Goal: Browse casually: Explore the website without a specific task or goal

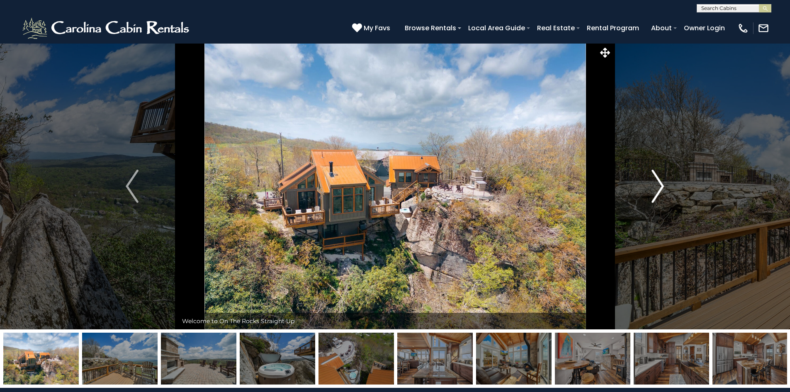
click at [658, 186] on img "Next" at bounding box center [657, 186] width 12 height 33
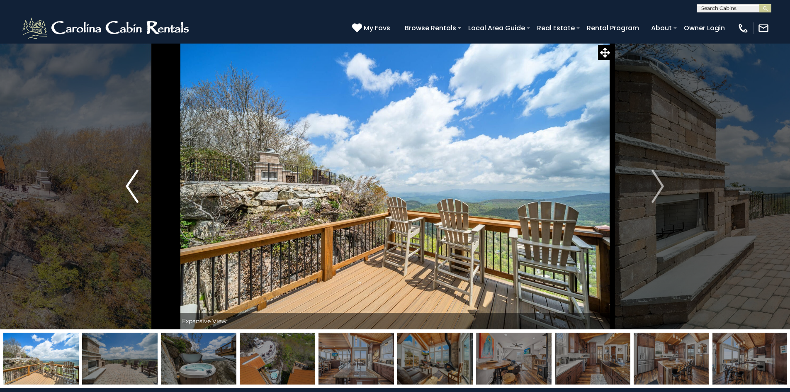
click at [133, 196] on img "Previous" at bounding box center [132, 186] width 12 height 33
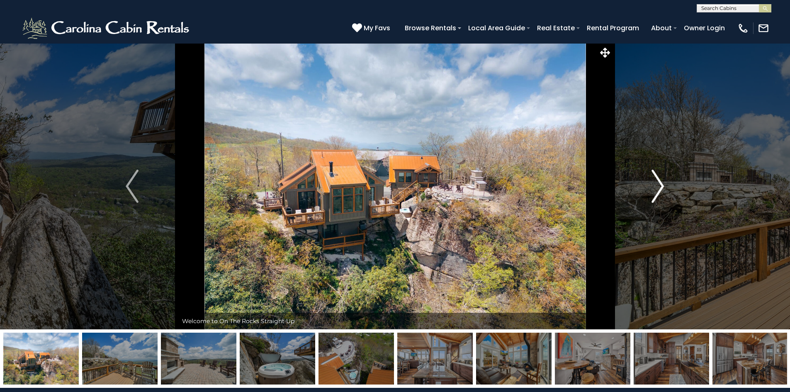
click at [660, 188] on img "Next" at bounding box center [657, 186] width 12 height 33
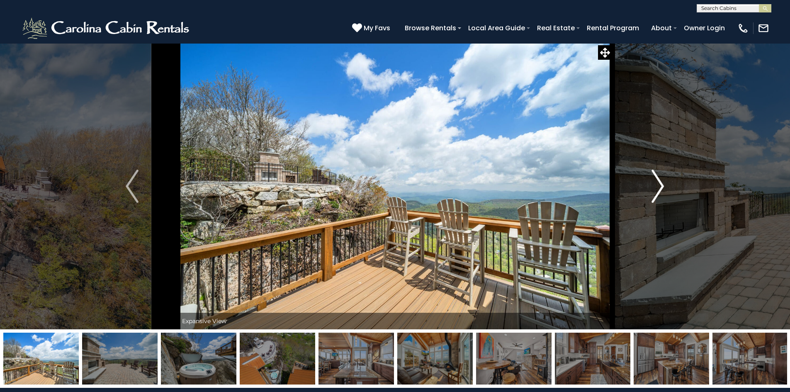
click at [660, 188] on img "Next" at bounding box center [657, 186] width 12 height 33
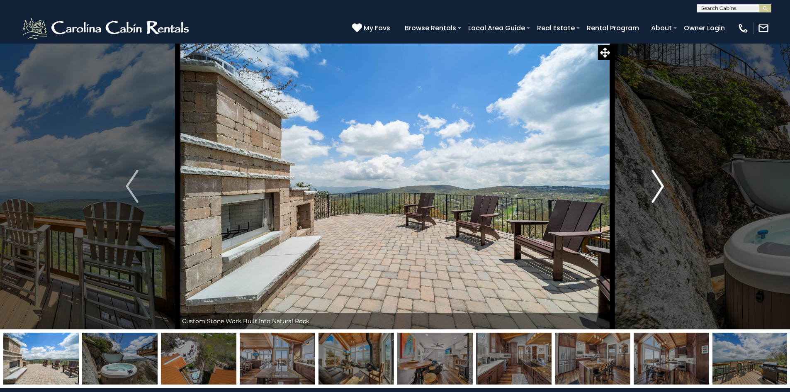
click at [660, 188] on img "Next" at bounding box center [657, 186] width 12 height 33
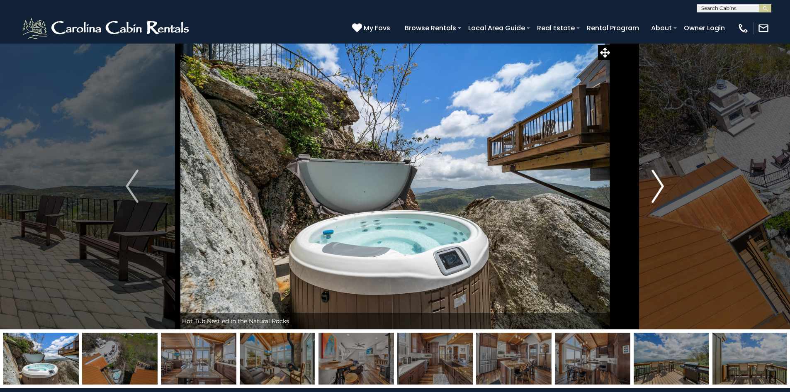
click at [660, 188] on img "Next" at bounding box center [657, 186] width 12 height 33
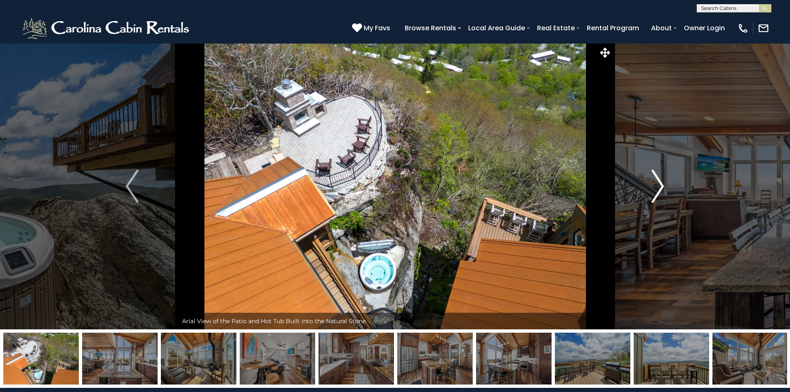
click at [660, 188] on img "Next" at bounding box center [657, 186] width 12 height 33
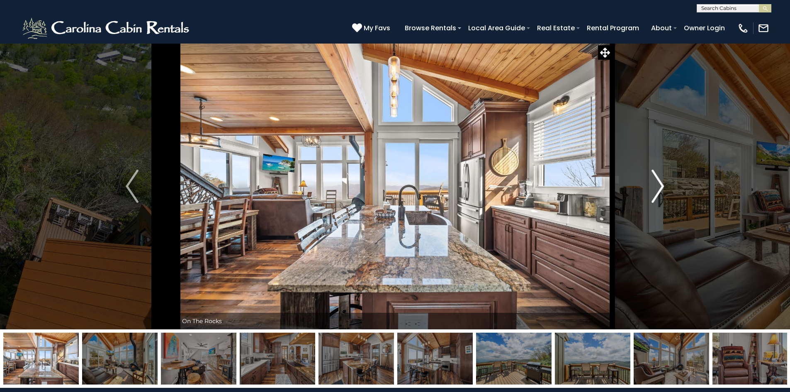
click at [660, 188] on img "Next" at bounding box center [657, 186] width 12 height 33
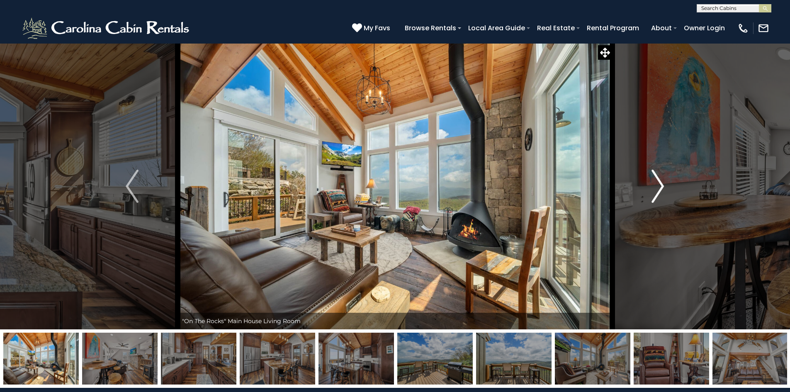
click at [660, 188] on img "Next" at bounding box center [657, 186] width 12 height 33
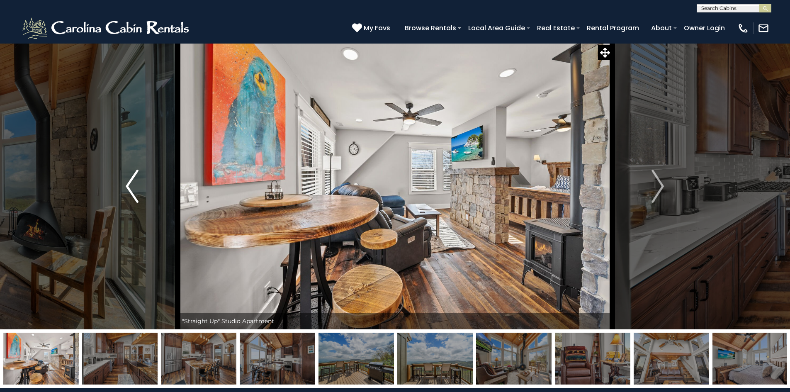
click at [131, 186] on img "Previous" at bounding box center [132, 186] width 12 height 33
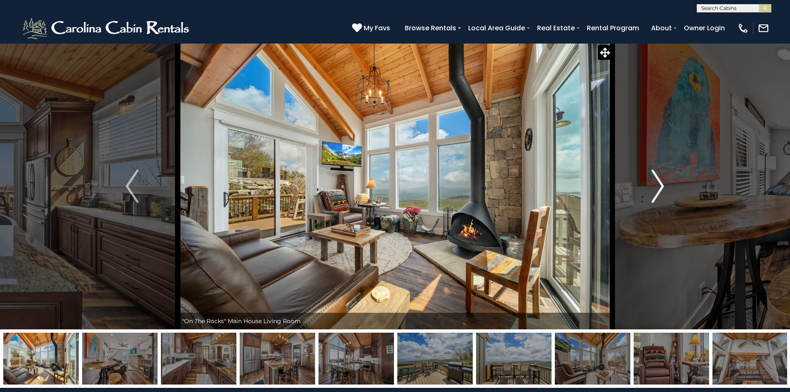
click at [661, 187] on img "Next" at bounding box center [657, 186] width 12 height 33
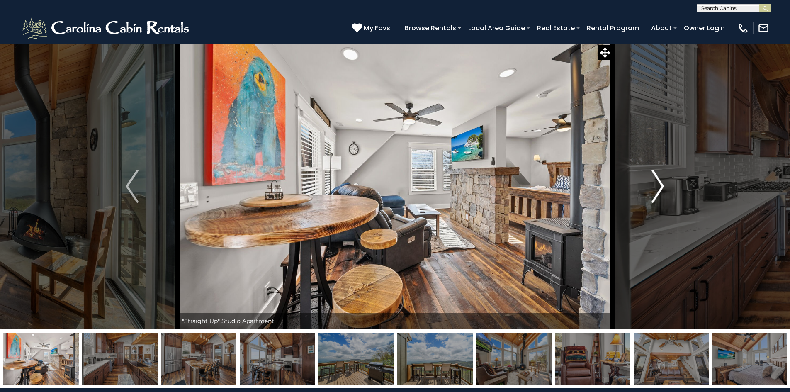
click at [661, 187] on img "Next" at bounding box center [657, 186] width 12 height 33
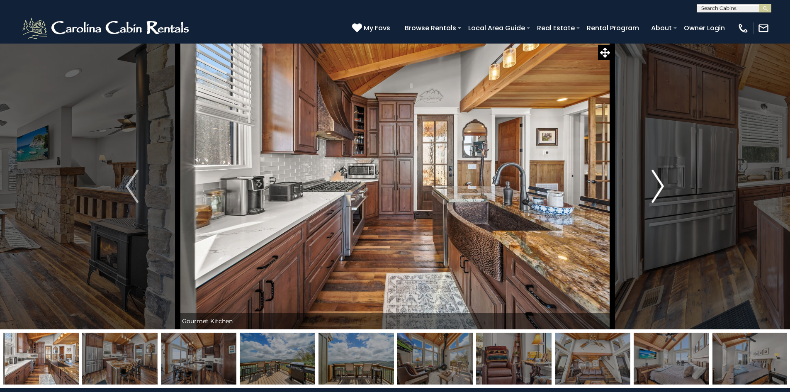
click at [661, 187] on img "Next" at bounding box center [657, 186] width 12 height 33
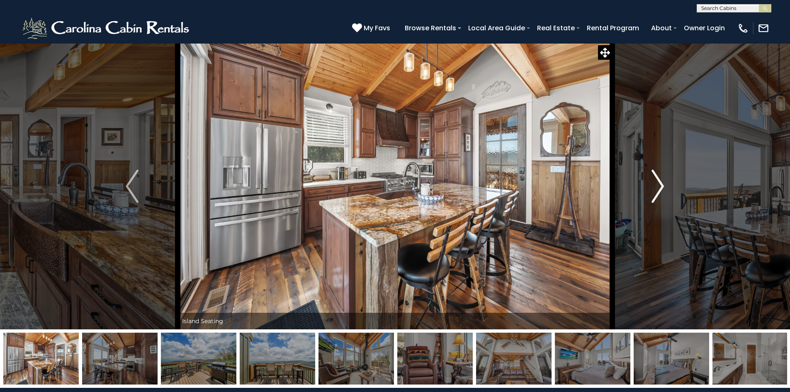
click at [661, 187] on img "Next" at bounding box center [657, 186] width 12 height 33
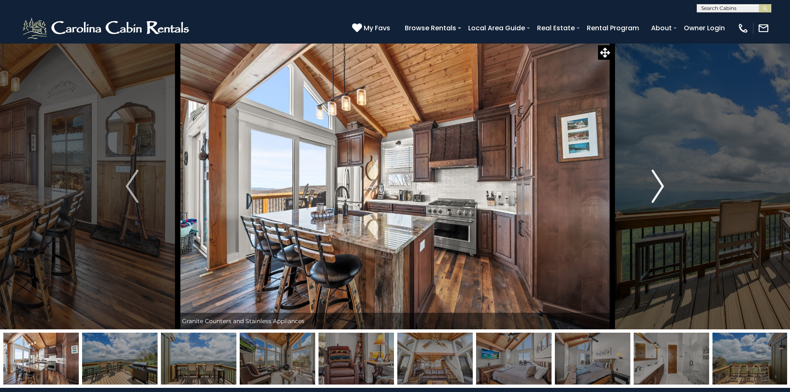
click at [661, 187] on img "Next" at bounding box center [657, 186] width 12 height 33
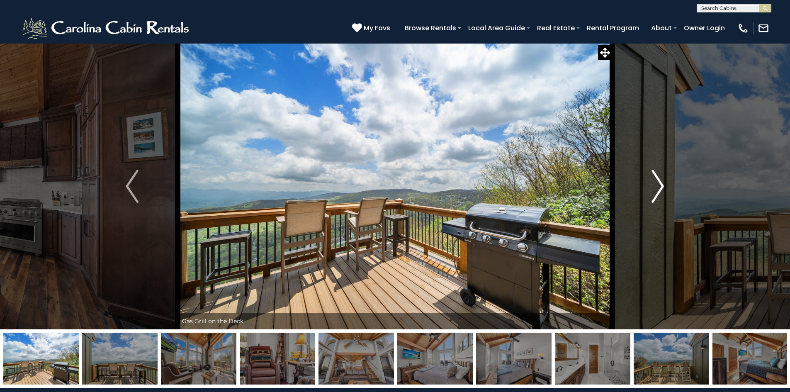
click at [661, 187] on img "Next" at bounding box center [657, 186] width 12 height 33
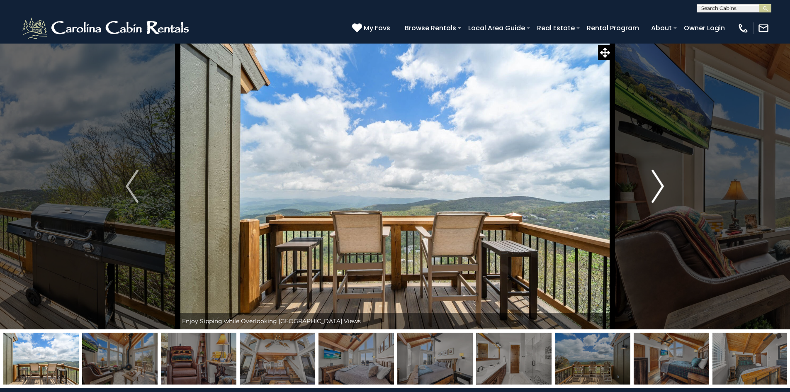
click at [661, 187] on img "Next" at bounding box center [657, 186] width 12 height 33
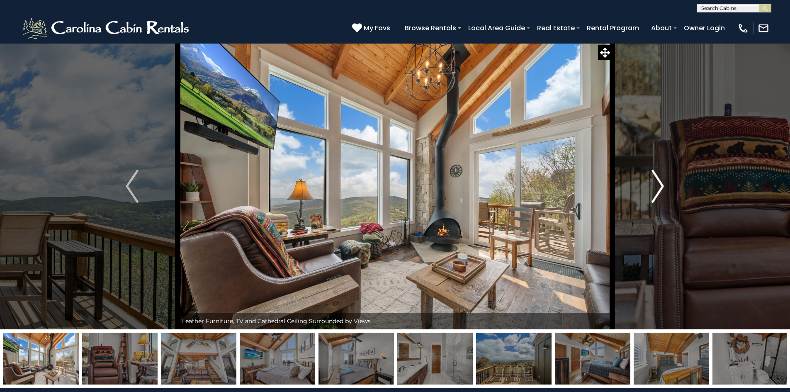
click at [661, 187] on img "Next" at bounding box center [657, 186] width 12 height 33
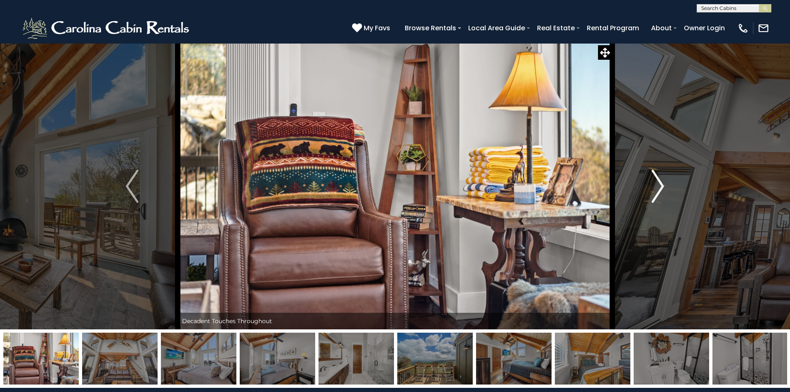
click at [661, 187] on img "Next" at bounding box center [657, 186] width 12 height 33
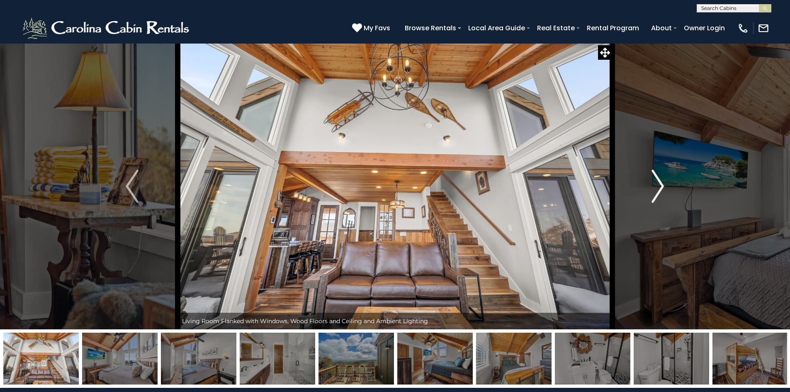
click at [661, 187] on img "Next" at bounding box center [657, 186] width 12 height 33
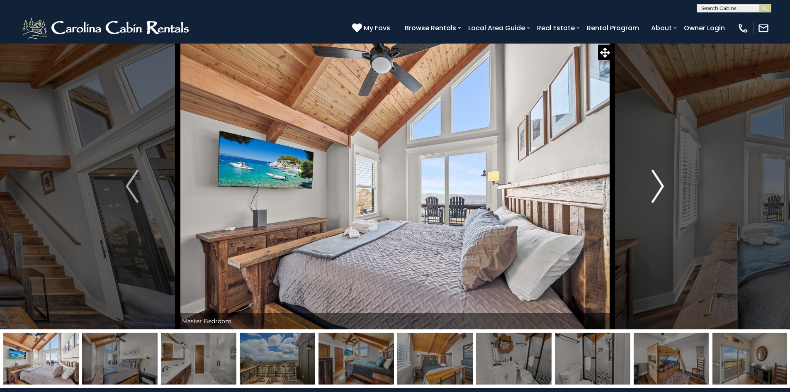
click at [661, 187] on img "Next" at bounding box center [657, 186] width 12 height 33
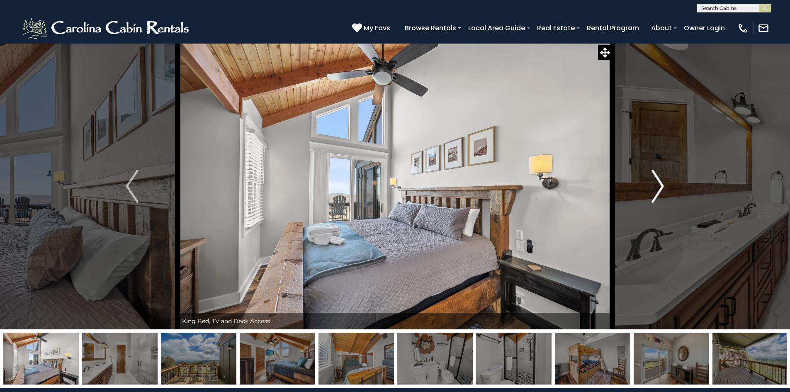
click at [661, 187] on img "Next" at bounding box center [657, 186] width 12 height 33
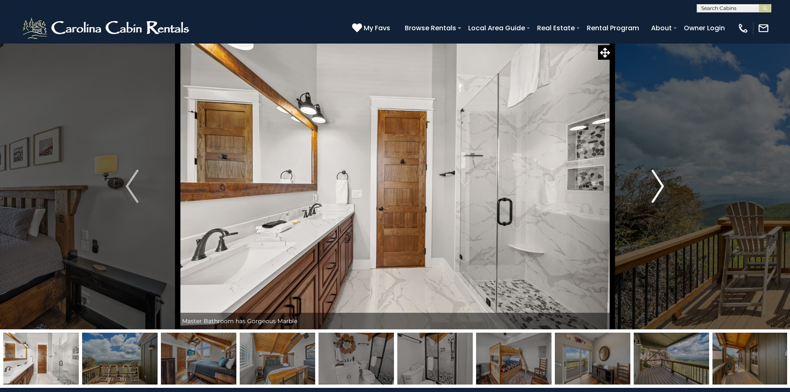
click at [661, 187] on img "Next" at bounding box center [657, 186] width 12 height 33
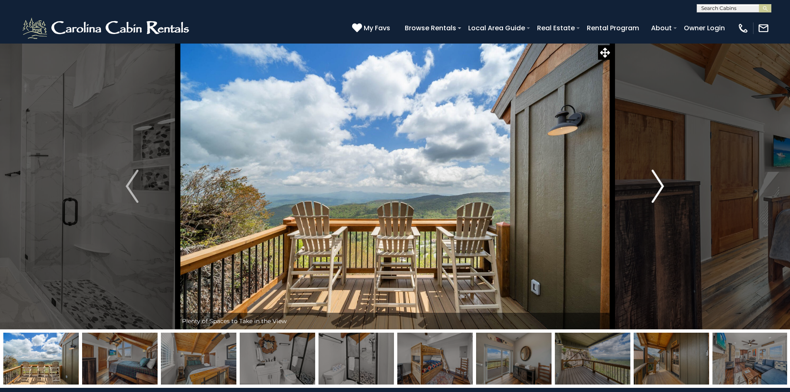
click at [661, 187] on img "Next" at bounding box center [657, 186] width 12 height 33
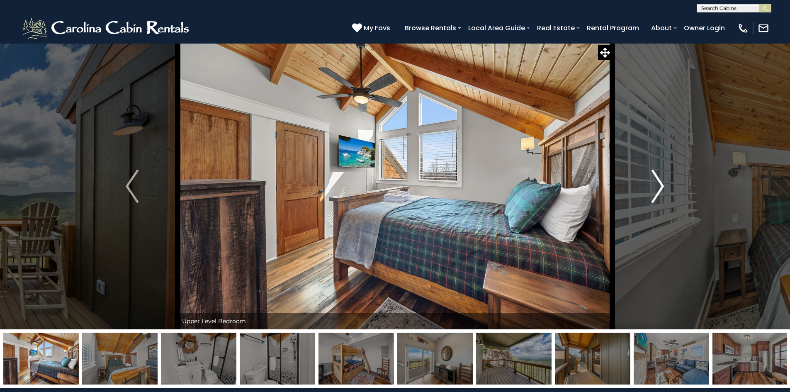
click at [661, 187] on img "Next" at bounding box center [657, 186] width 12 height 33
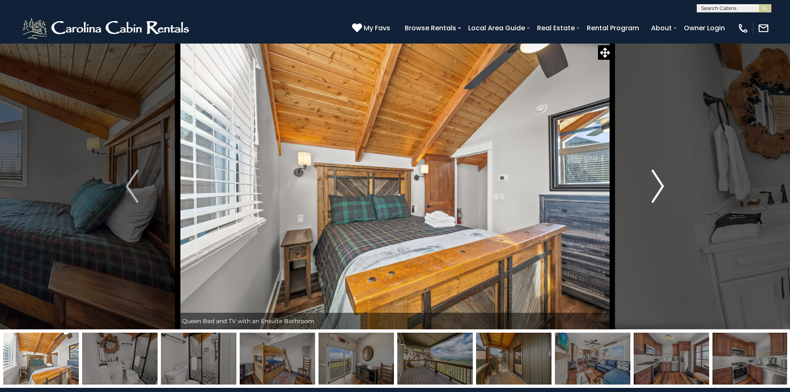
click at [660, 188] on img "Next" at bounding box center [657, 186] width 12 height 33
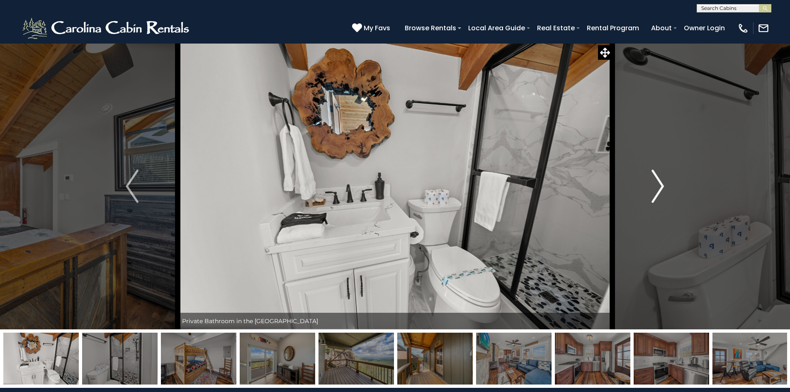
click at [660, 188] on img "Next" at bounding box center [657, 186] width 12 height 33
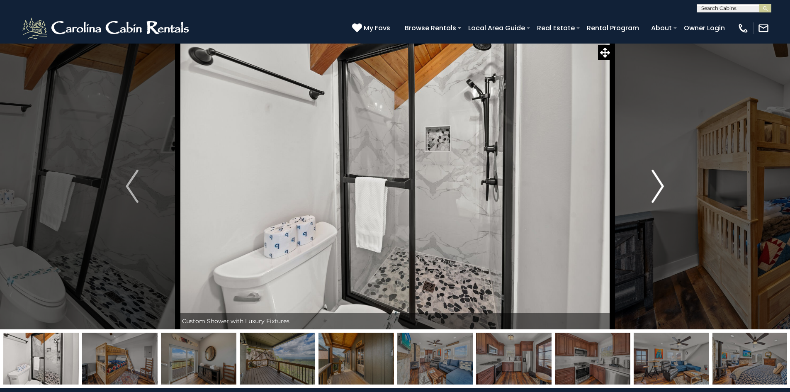
click at [660, 188] on img "Next" at bounding box center [657, 186] width 12 height 33
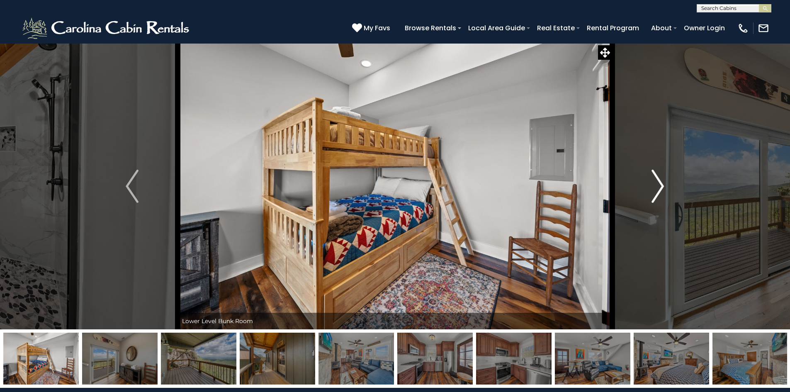
click at [660, 188] on img "Next" at bounding box center [657, 186] width 12 height 33
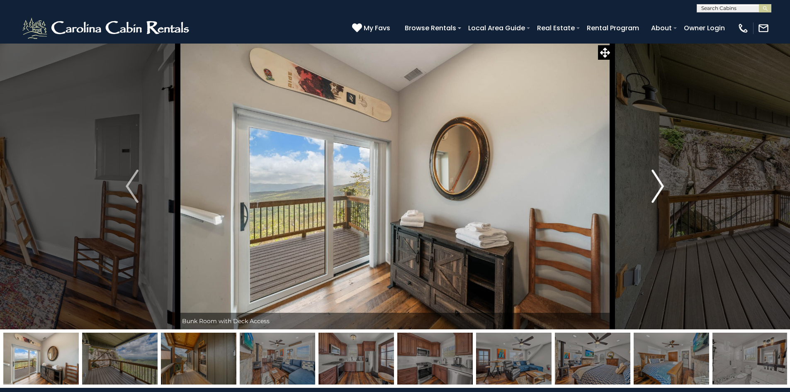
click at [660, 188] on img "Next" at bounding box center [657, 186] width 12 height 33
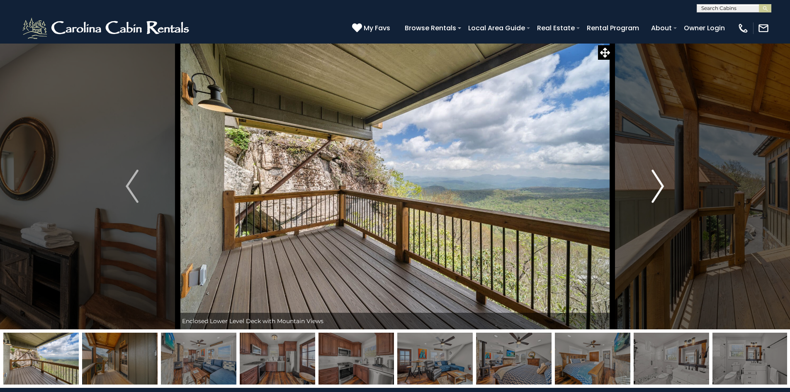
click at [658, 187] on img "Next" at bounding box center [657, 186] width 12 height 33
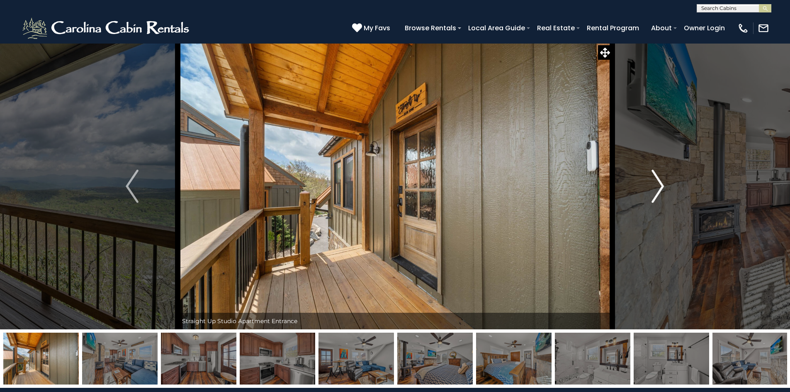
click at [658, 187] on img "Next" at bounding box center [657, 186] width 12 height 33
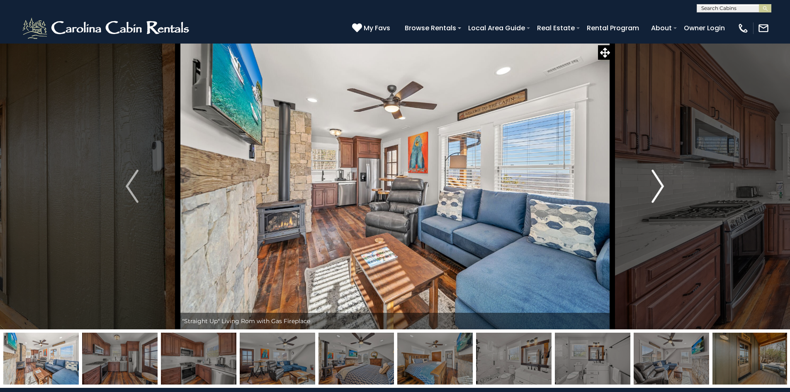
click at [658, 187] on img "Next" at bounding box center [657, 186] width 12 height 33
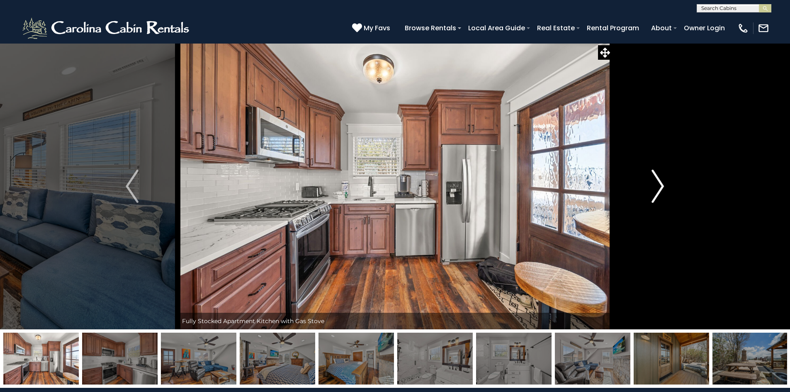
click at [658, 187] on img "Next" at bounding box center [657, 186] width 12 height 33
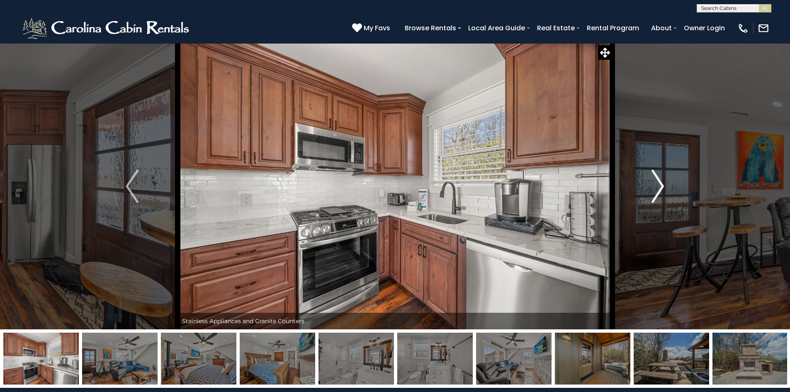
click at [658, 187] on img "Next" at bounding box center [657, 186] width 12 height 33
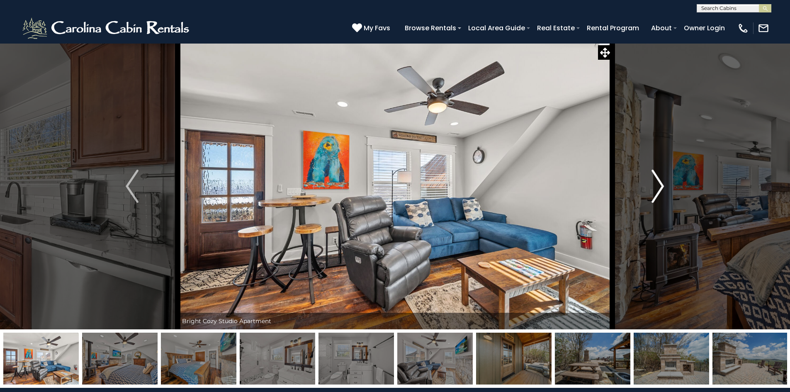
click at [658, 187] on img "Next" at bounding box center [657, 186] width 12 height 33
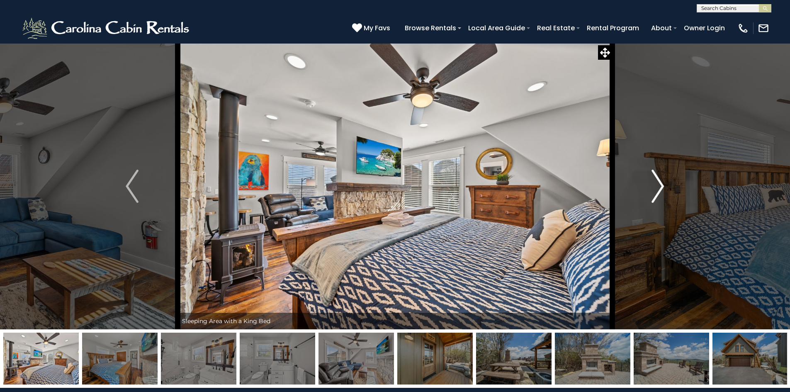
click at [658, 187] on img "Next" at bounding box center [657, 186] width 12 height 33
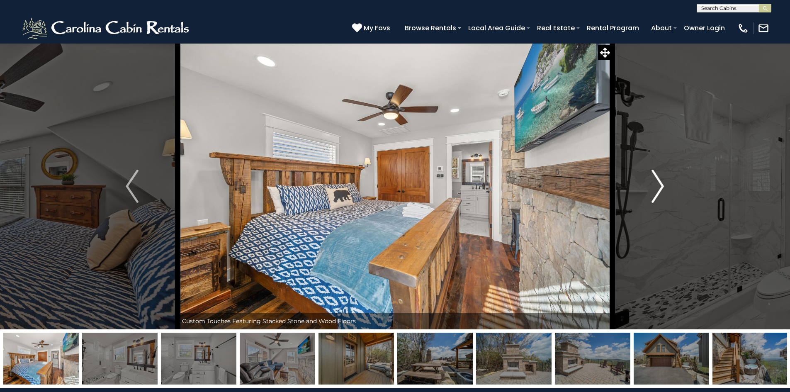
click at [658, 187] on img "Next" at bounding box center [657, 186] width 12 height 33
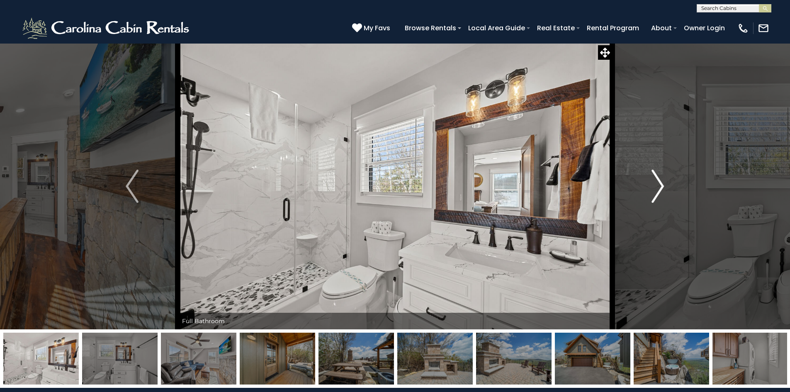
click at [658, 187] on img "Next" at bounding box center [657, 186] width 12 height 33
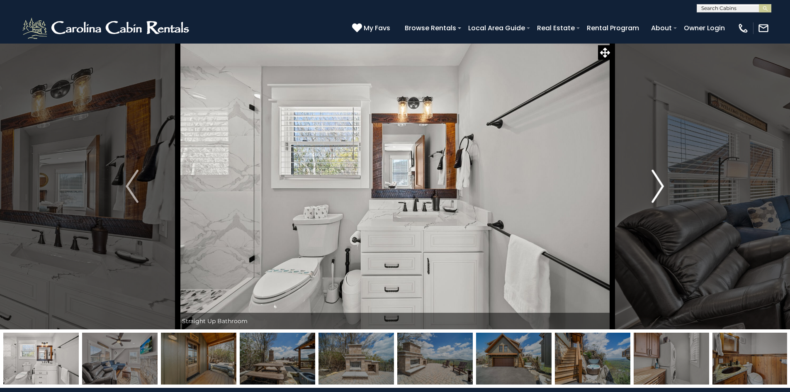
click at [658, 187] on img "Next" at bounding box center [657, 186] width 12 height 33
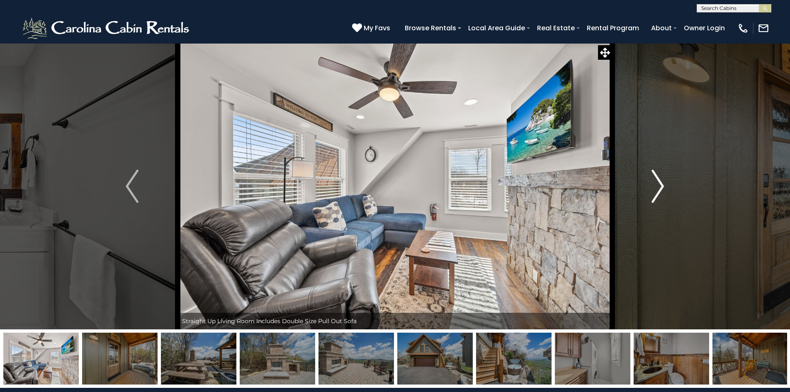
click at [658, 187] on img "Next" at bounding box center [657, 186] width 12 height 33
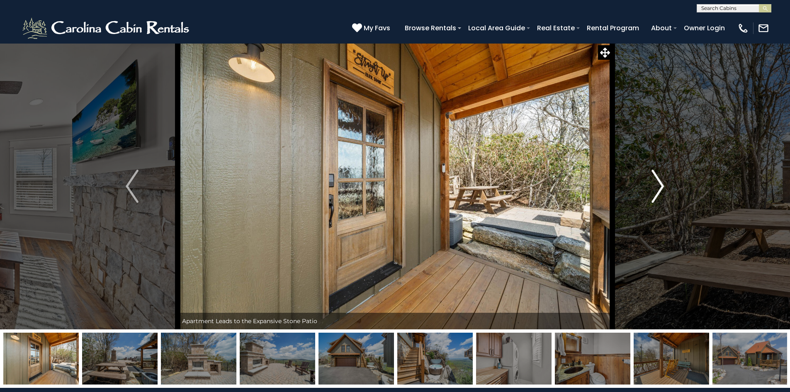
click at [658, 187] on img "Next" at bounding box center [657, 186] width 12 height 33
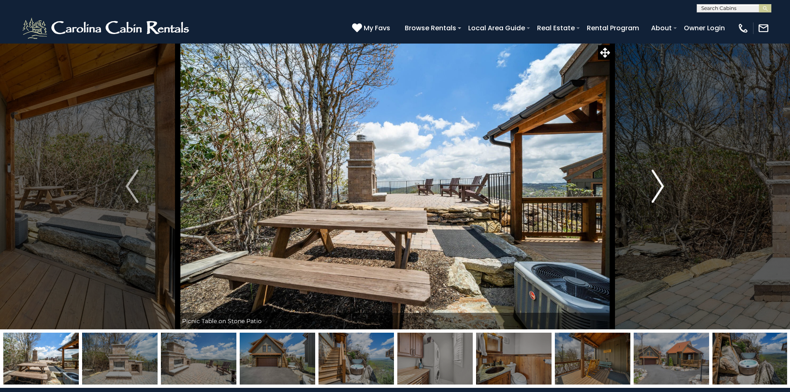
click at [658, 187] on img "Next" at bounding box center [657, 186] width 12 height 33
